Goal: Task Accomplishment & Management: Manage account settings

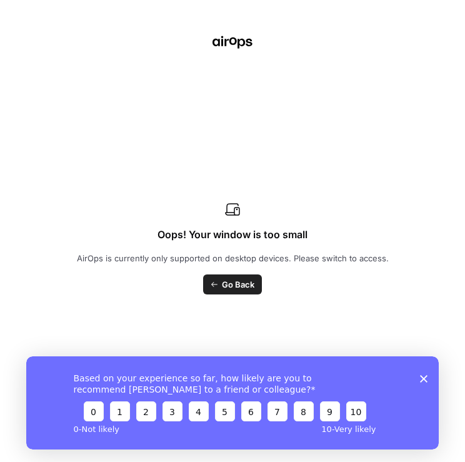
click at [424, 374] on icon "Close survey" at bounding box center [423, 377] width 7 height 7
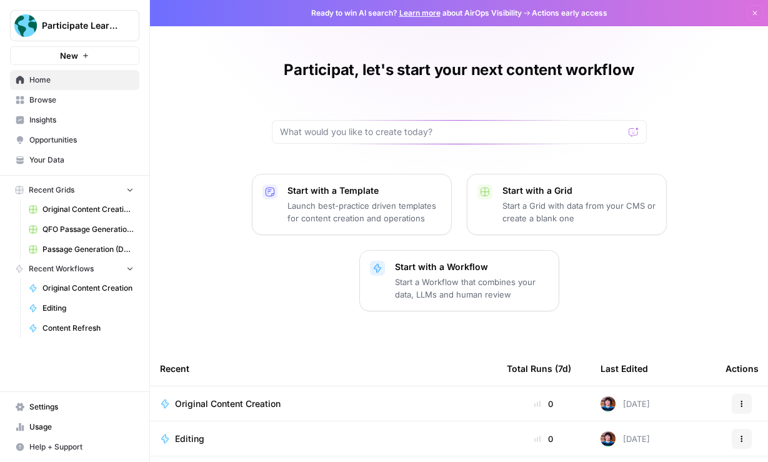
click at [78, 120] on span "Insights" at bounding box center [81, 119] width 104 height 11
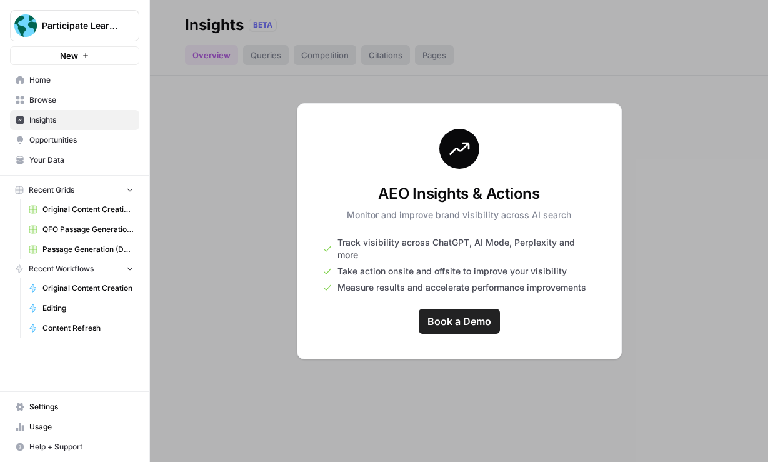
click at [81, 142] on span "Opportunities" at bounding box center [81, 139] width 104 height 11
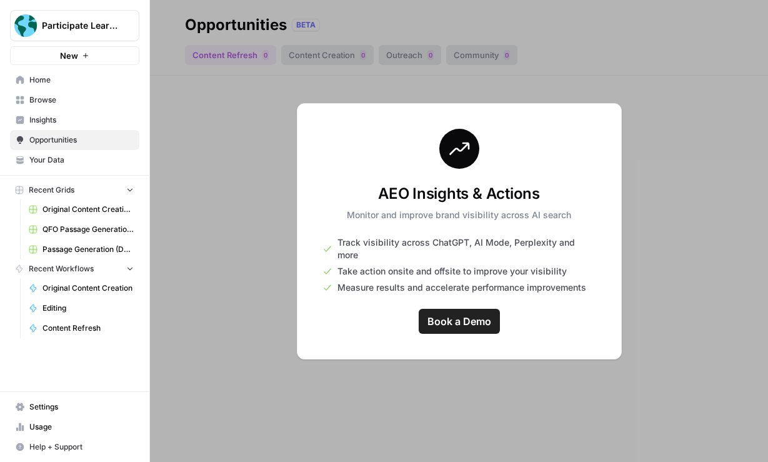
click at [75, 164] on span "Your Data" at bounding box center [81, 159] width 104 height 11
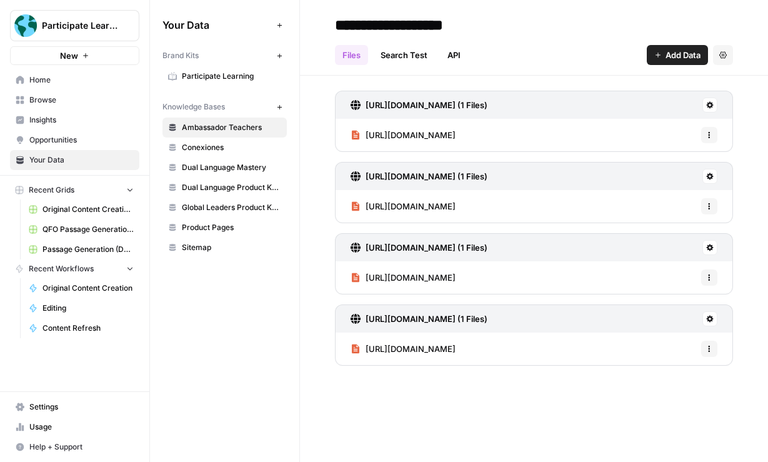
click at [413, 51] on link "Search Test" at bounding box center [404, 55] width 62 height 20
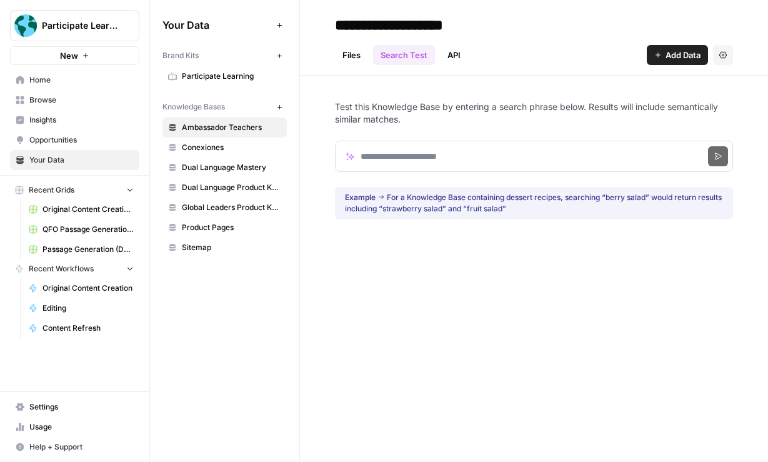
click at [361, 54] on link "Files" at bounding box center [351, 55] width 33 height 20
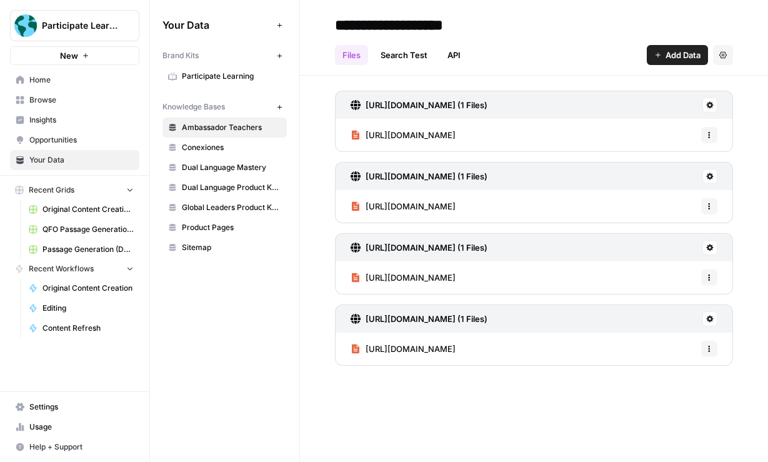
click at [462, 53] on link "API" at bounding box center [454, 55] width 28 height 20
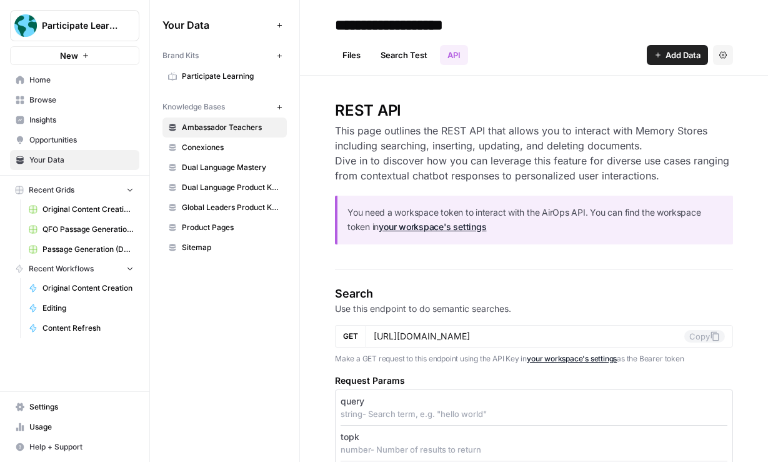
click at [424, 52] on link "Search Test" at bounding box center [404, 55] width 62 height 20
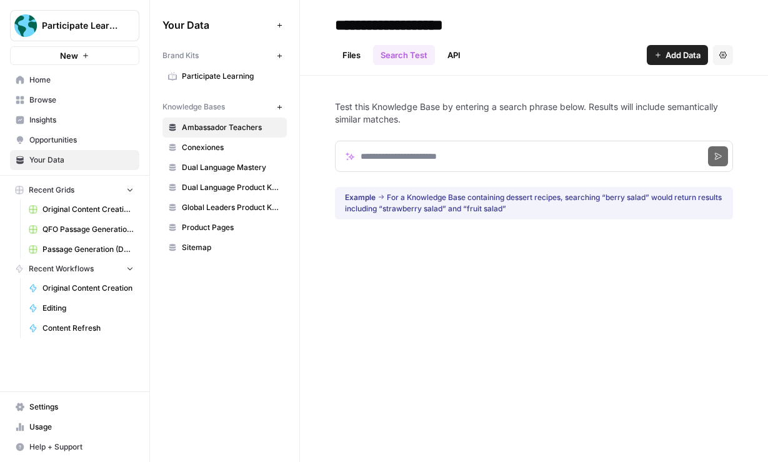
click at [458, 54] on link "API" at bounding box center [454, 55] width 28 height 20
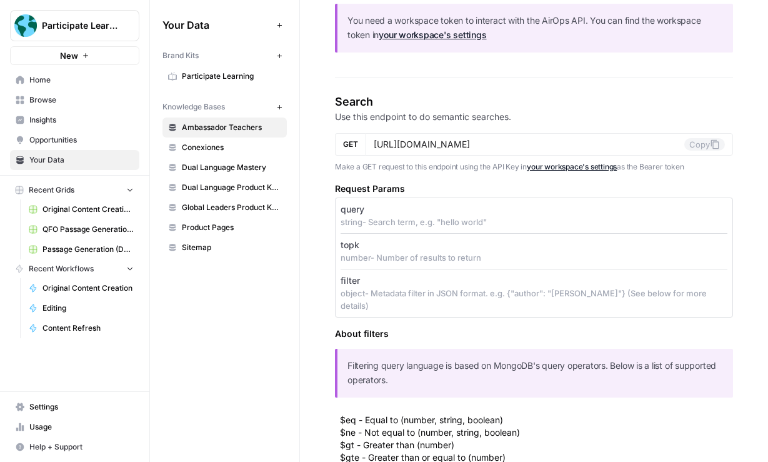
scroll to position [183, 0]
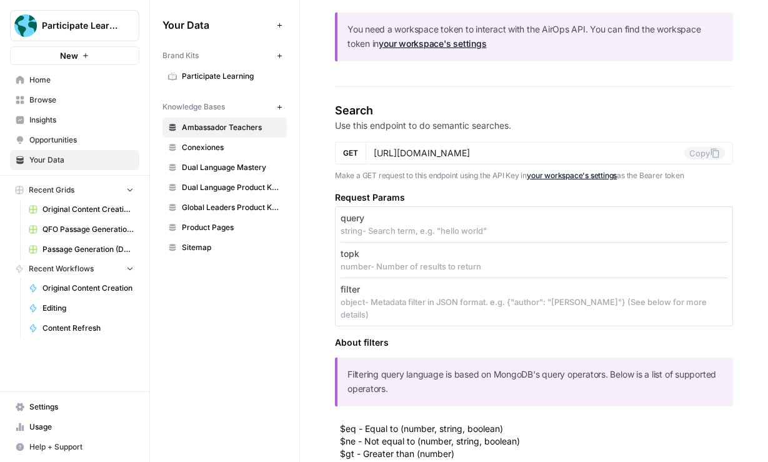
click at [222, 144] on span "Conexiones" at bounding box center [231, 147] width 99 height 11
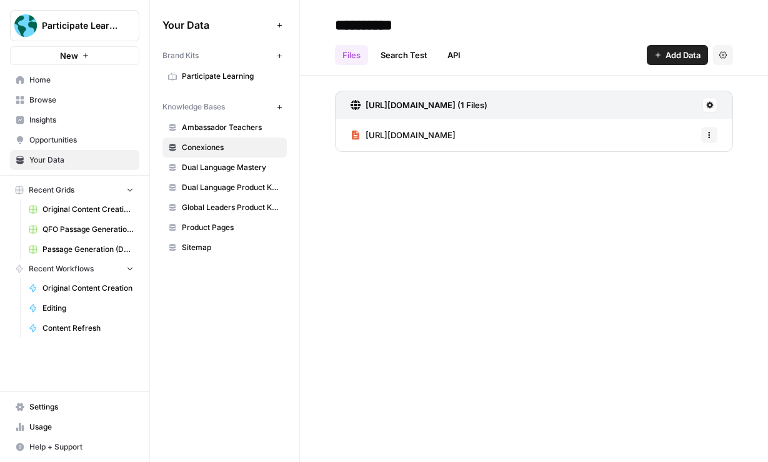
click at [404, 47] on link "Search Test" at bounding box center [404, 55] width 62 height 20
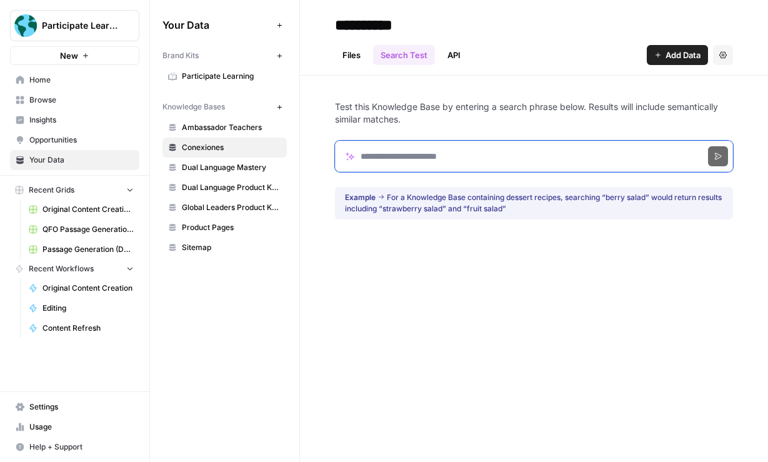
click at [422, 164] on input "Search phrase" at bounding box center [534, 156] width 398 height 31
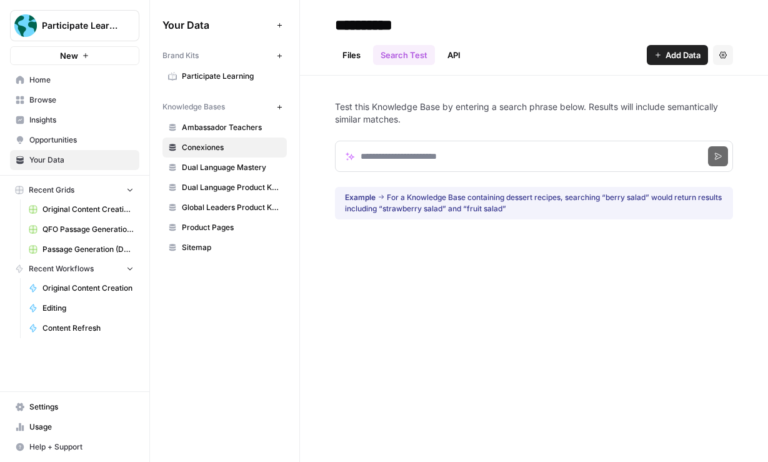
click at [221, 166] on span "Dual Language Mastery" at bounding box center [231, 167] width 99 height 11
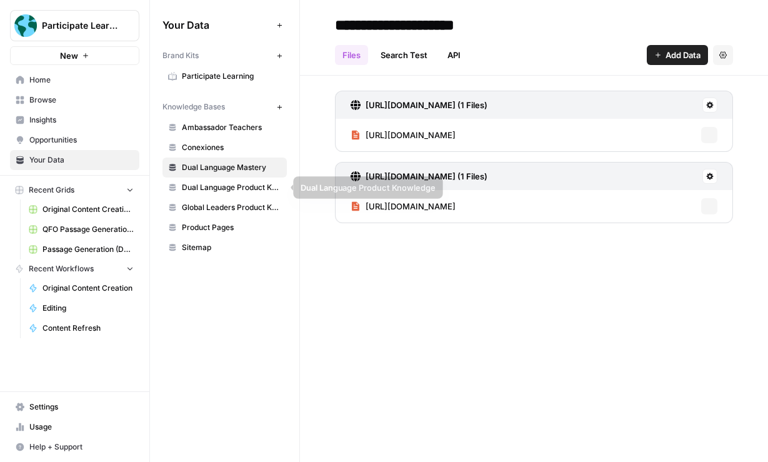
click at [226, 212] on span "Global Leaders Product Knowledge" at bounding box center [231, 207] width 99 height 11
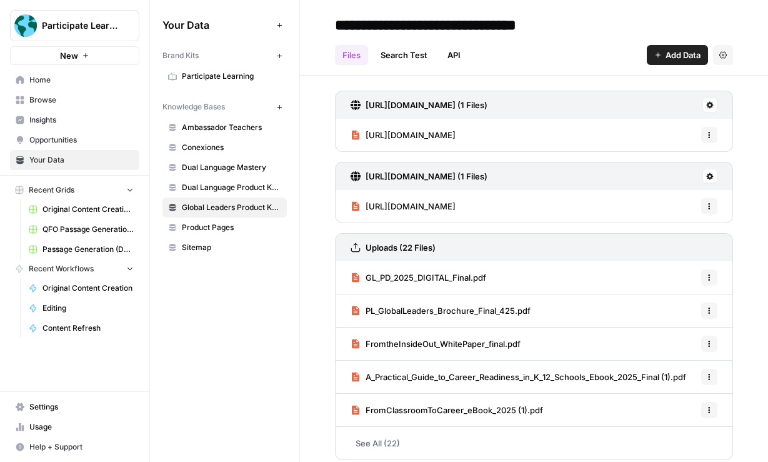
click at [422, 60] on link "Search Test" at bounding box center [404, 55] width 62 height 20
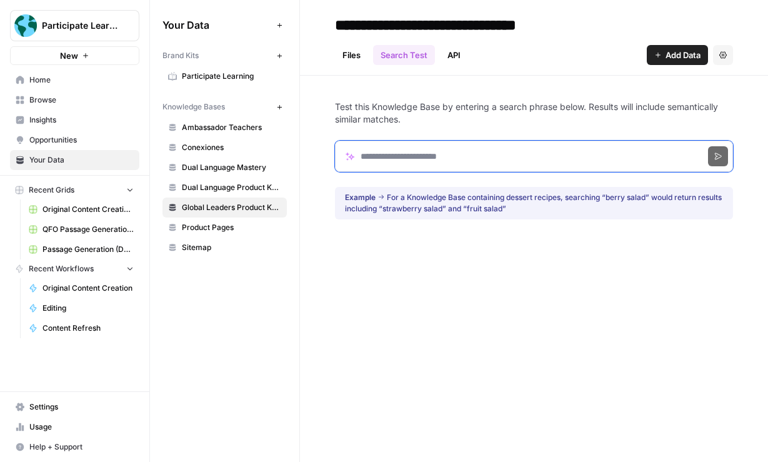
click at [471, 159] on input "Search phrase" at bounding box center [534, 156] width 398 height 31
type input "**********"
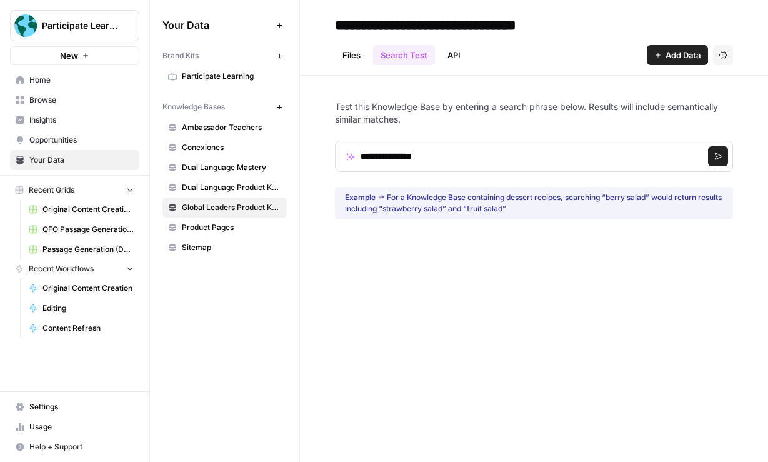
click at [721, 159] on icon "submit" at bounding box center [717, 155] width 7 height 7
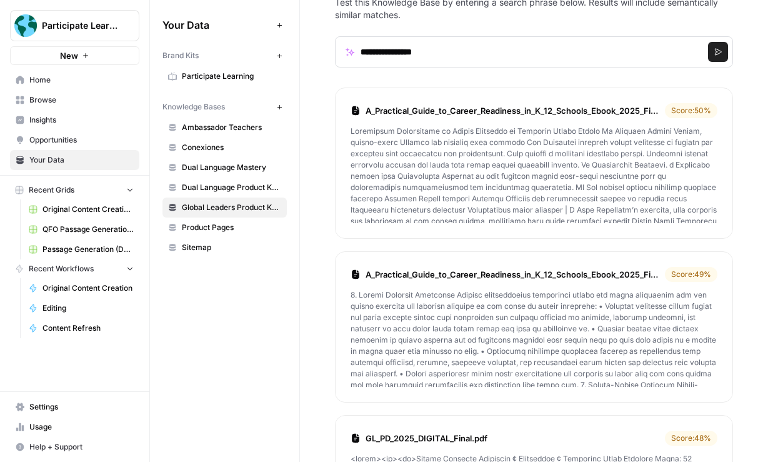
scroll to position [103, 0]
click at [519, 148] on p at bounding box center [534, 175] width 367 height 97
click at [525, 109] on link "A_Practical_Guide_to_Career_Readiness_in_K_12_Schools_Ebook_2025_Final (1).pdf" at bounding box center [513, 112] width 294 height 12
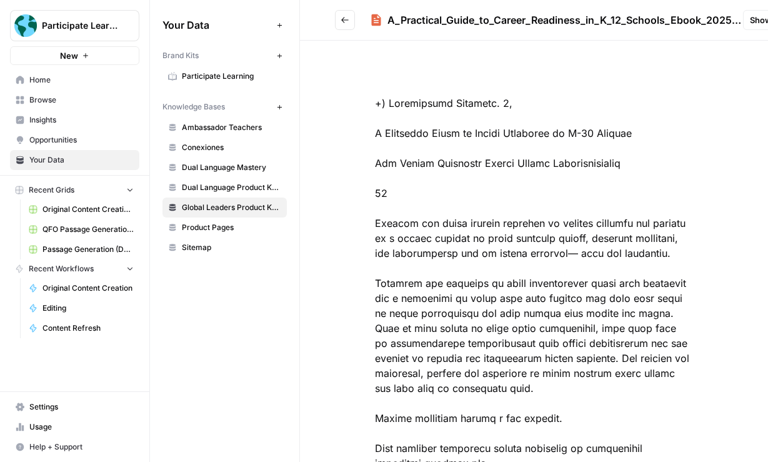
click at [348, 16] on icon "Go back" at bounding box center [345, 20] width 9 height 9
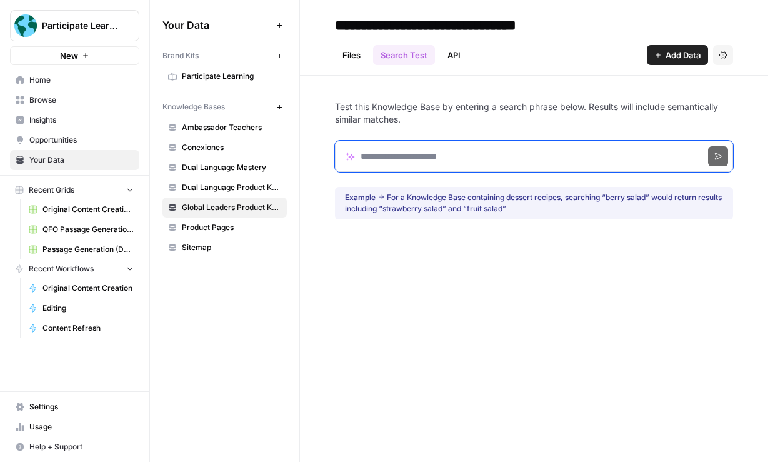
click at [478, 163] on input "Search phrase" at bounding box center [534, 156] width 398 height 31
type input "**********"
click at [708, 146] on button "Search" at bounding box center [718, 156] width 20 height 20
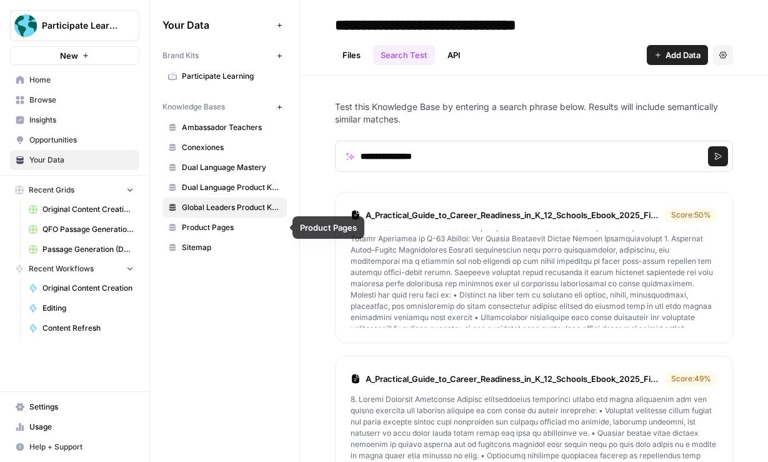
click at [244, 226] on span "Product Pages" at bounding box center [231, 227] width 99 height 11
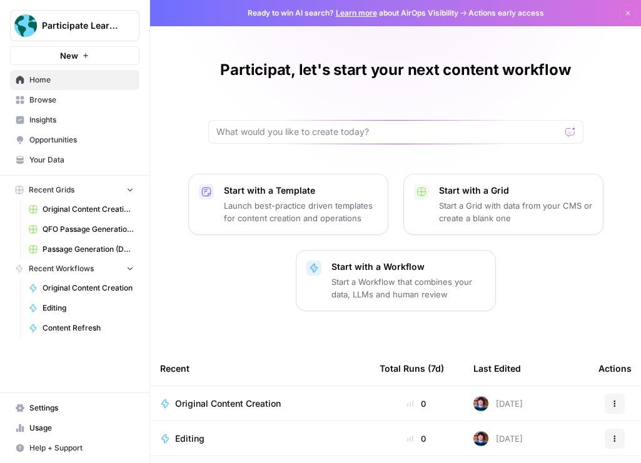
click at [64, 413] on span "Settings" at bounding box center [81, 407] width 104 height 11
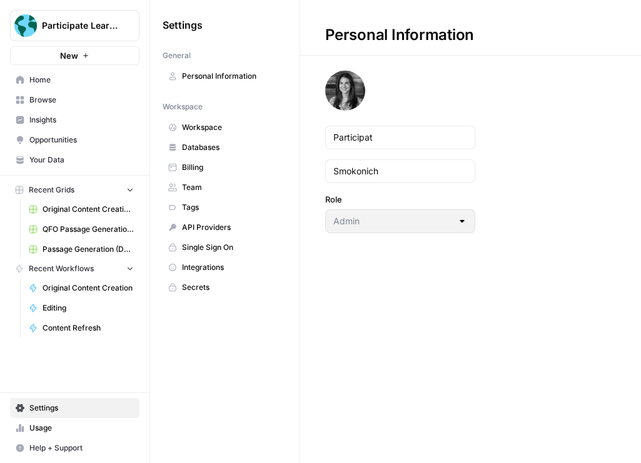
click at [217, 187] on span "Team" at bounding box center [231, 187] width 99 height 11
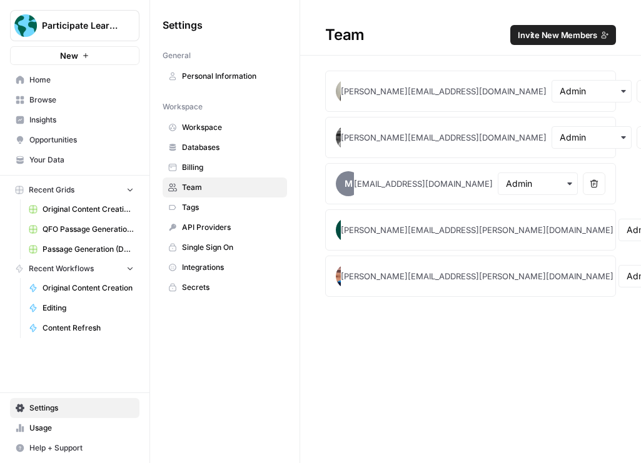
click at [464, 37] on span "Invite New Members" at bounding box center [556, 35] width 79 height 12
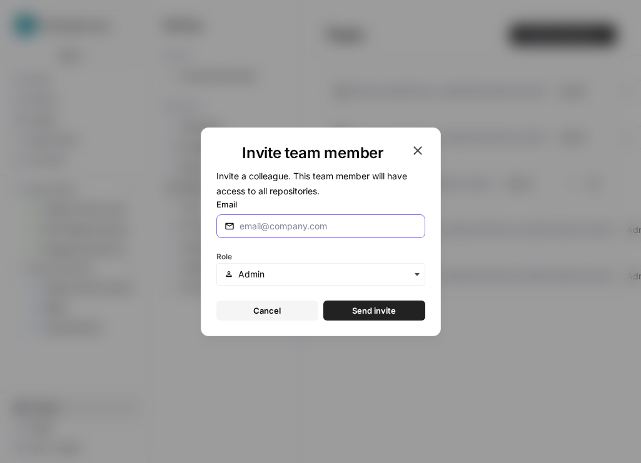
click at [283, 229] on input "Email" at bounding box center [325, 226] width 172 height 12
paste input "[PERSON_NAME][EMAIL_ADDRESS][PERSON_NAME][DOMAIN_NAME]"
type input "[PERSON_NAME][EMAIL_ADDRESS][PERSON_NAME][DOMAIN_NAME]"
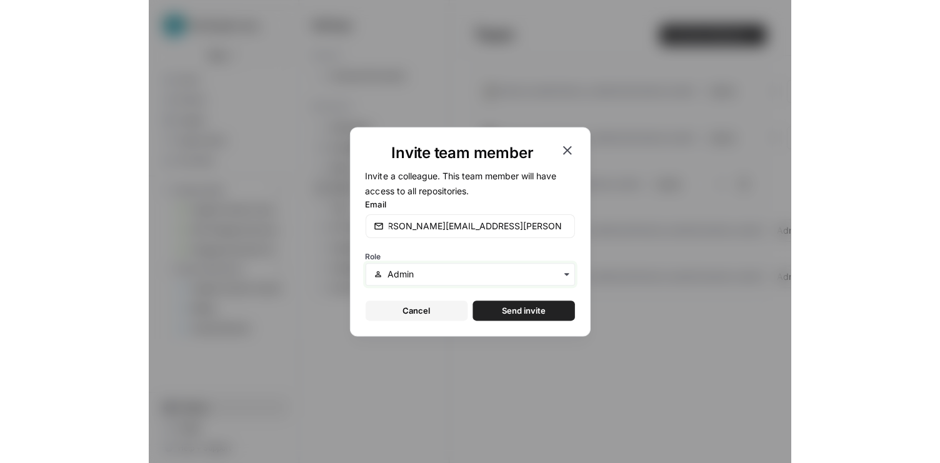
scroll to position [0, 0]
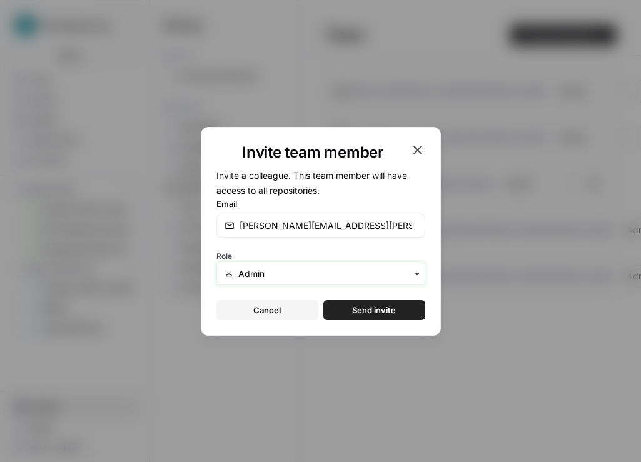
click at [304, 272] on input "text" at bounding box center [327, 273] width 178 height 12
click at [314, 255] on div "Role" at bounding box center [320, 265] width 209 height 37
click at [369, 309] on span "Send invite" at bounding box center [374, 310] width 44 height 12
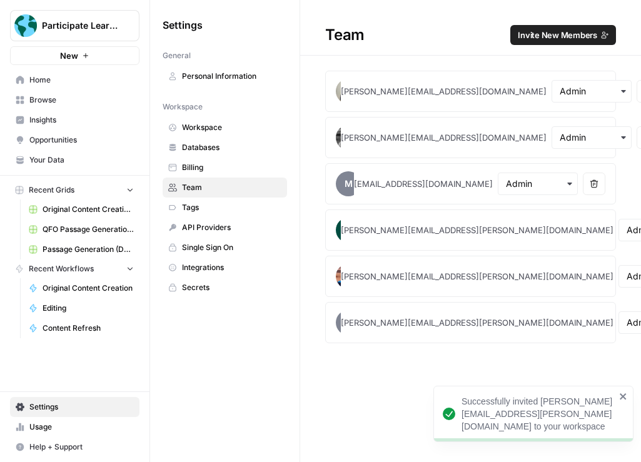
click at [464, 36] on span "Invite New Members" at bounding box center [556, 35] width 79 height 12
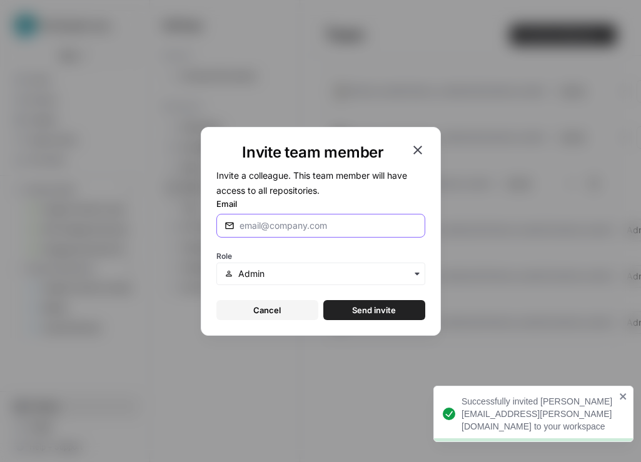
click at [360, 227] on input "Email" at bounding box center [325, 225] width 172 height 12
paste input "[PERSON_NAME][EMAIL_ADDRESS][DOMAIN_NAME]"
type input "[PERSON_NAME][EMAIL_ADDRESS][DOMAIN_NAME]"
click at [392, 312] on span "Send invite" at bounding box center [374, 310] width 44 height 12
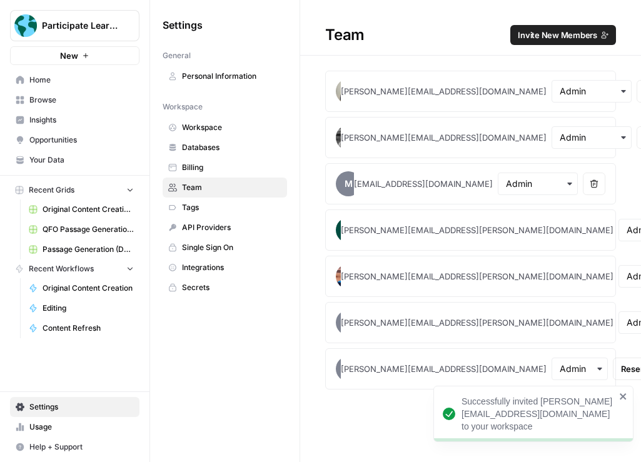
click at [464, 34] on span "Invite New Members" at bounding box center [556, 35] width 79 height 12
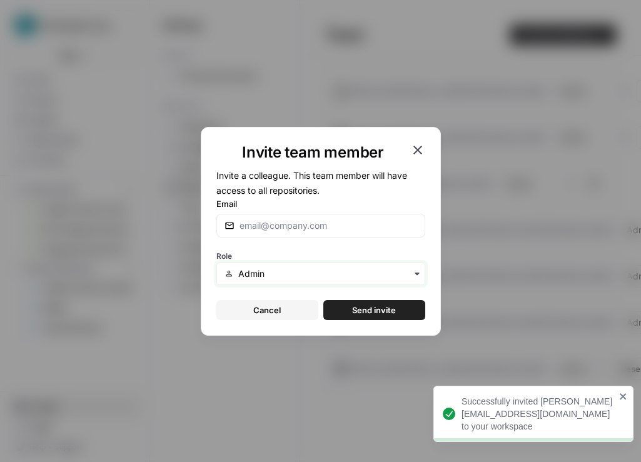
click at [317, 267] on input "text" at bounding box center [327, 273] width 178 height 12
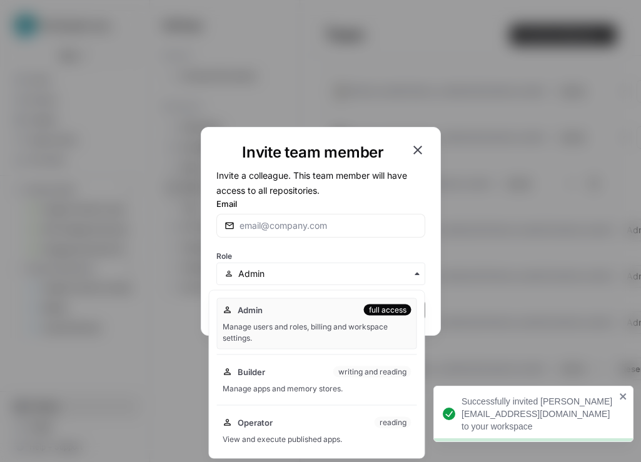
click at [308, 234] on div at bounding box center [320, 226] width 209 height 24
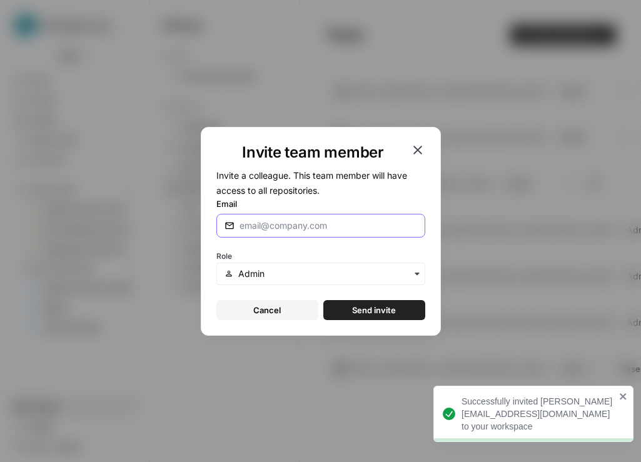
paste input "[PERSON_NAME][EMAIL_ADDRESS][PERSON_NAME][DOMAIN_NAME]"
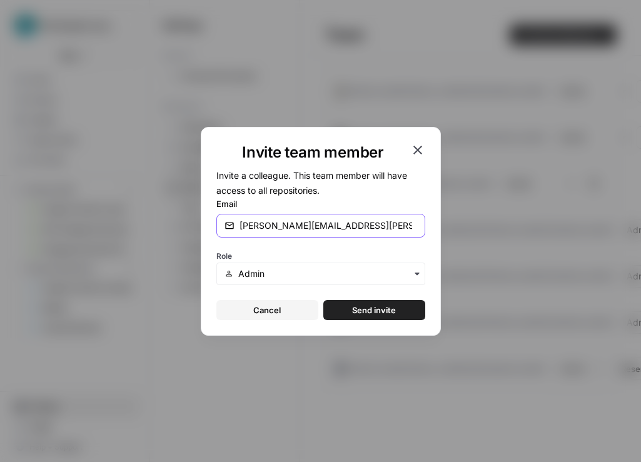
type input "[PERSON_NAME][EMAIL_ADDRESS][PERSON_NAME][DOMAIN_NAME]"
click at [385, 308] on span "Send invite" at bounding box center [374, 310] width 44 height 12
